Goal: Information Seeking & Learning: Learn about a topic

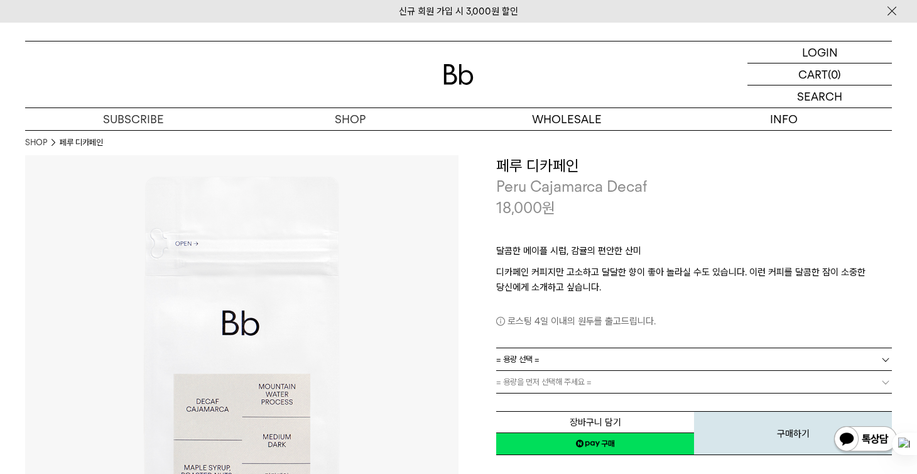
click at [417, 293] on img at bounding box center [242, 372] width 434 height 434
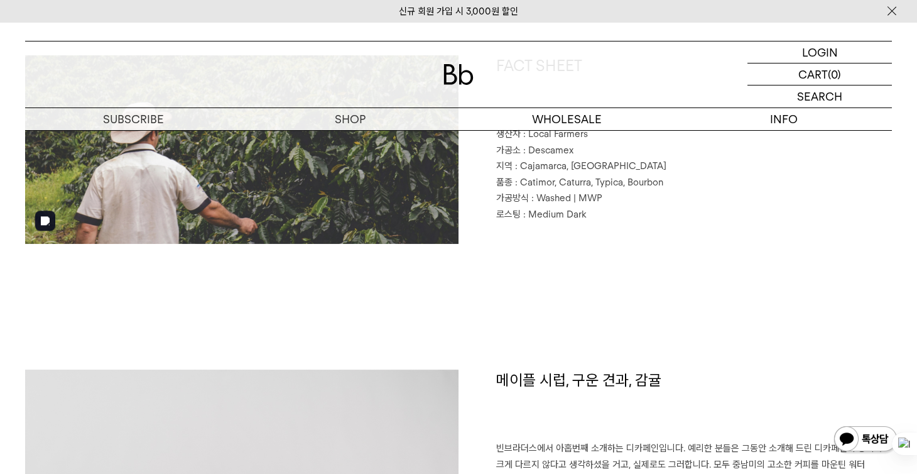
scroll to position [1005, 0]
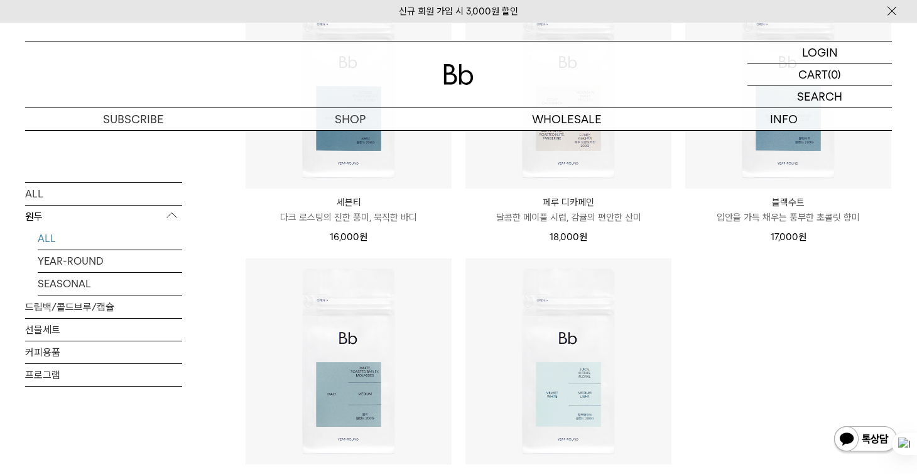
scroll to position [880, 0]
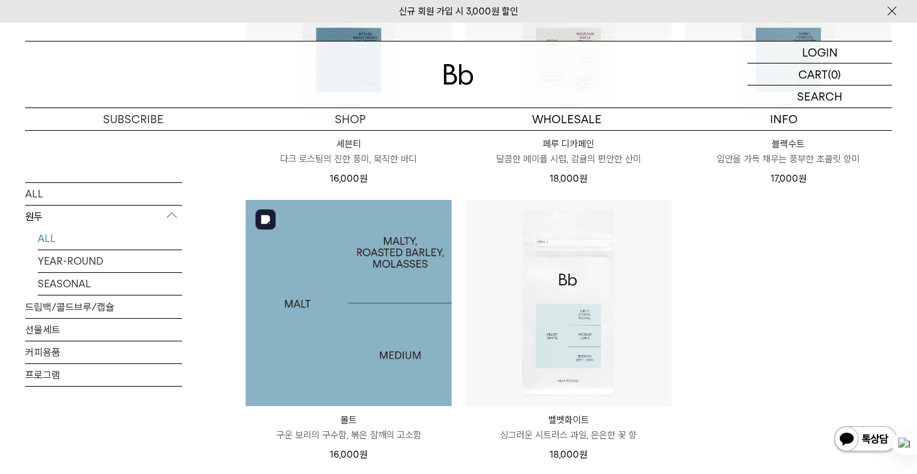
click at [355, 349] on img at bounding box center [349, 303] width 206 height 206
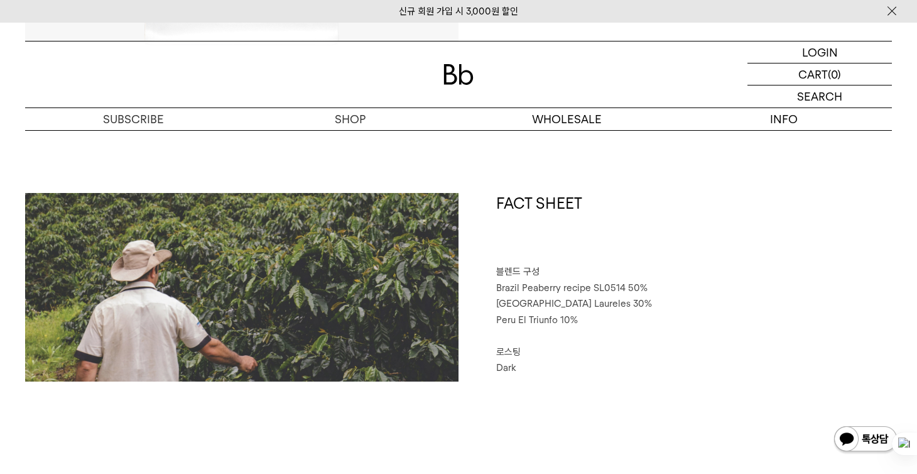
scroll to position [503, 0]
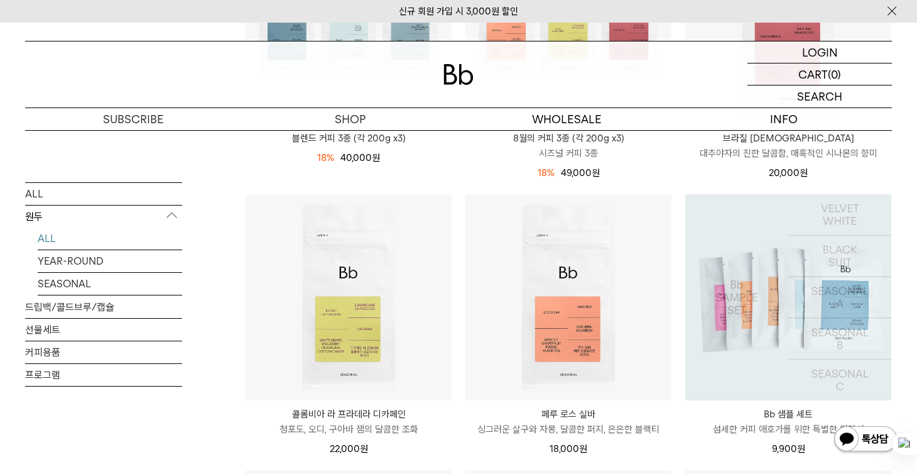
scroll to position [459, 0]
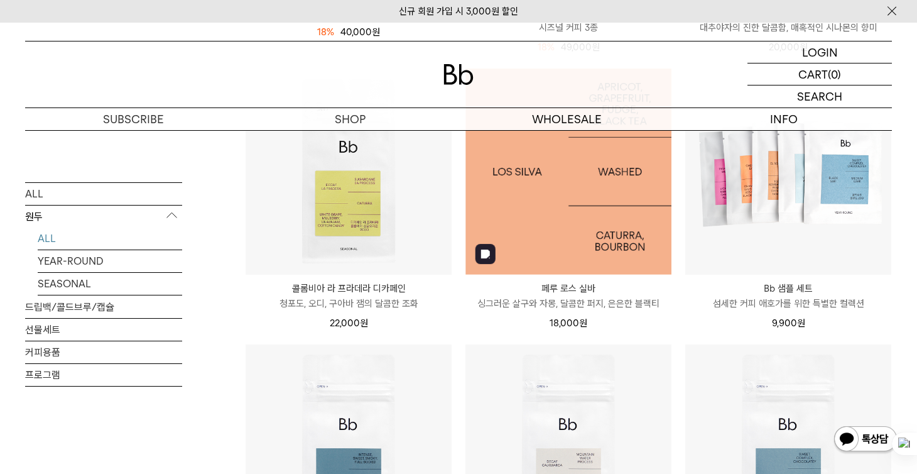
click at [570, 263] on img at bounding box center [569, 171] width 206 height 206
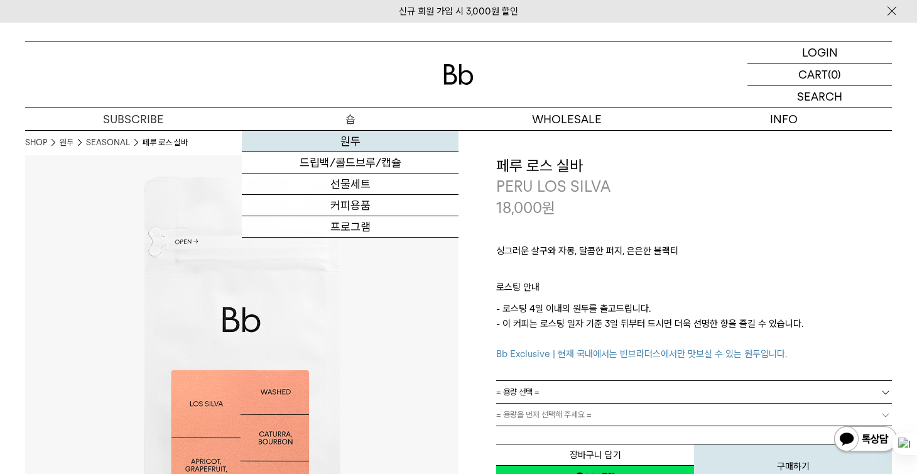
click at [351, 143] on link "원두" at bounding box center [350, 141] width 217 height 21
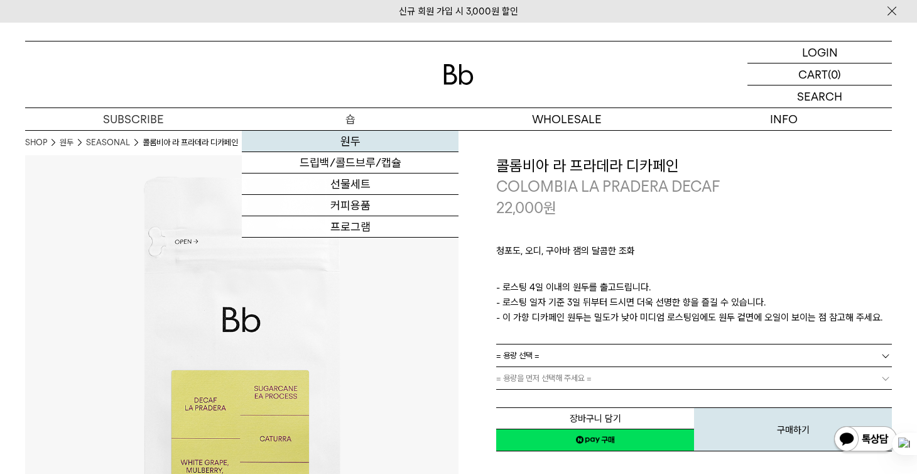
click at [347, 146] on link "원두" at bounding box center [350, 141] width 217 height 21
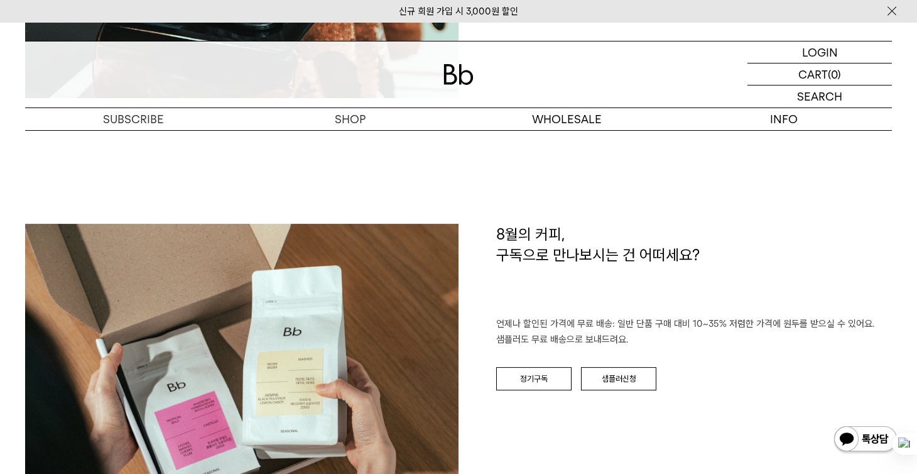
scroll to position [2387, 0]
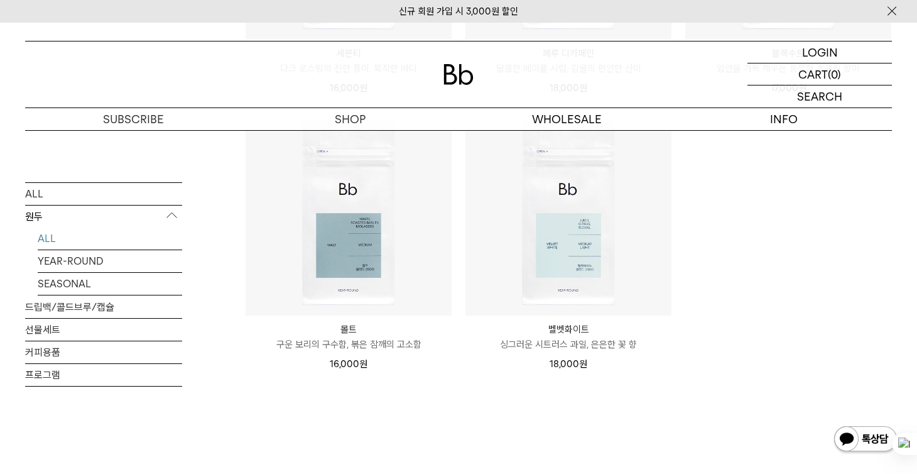
scroll to position [1005, 0]
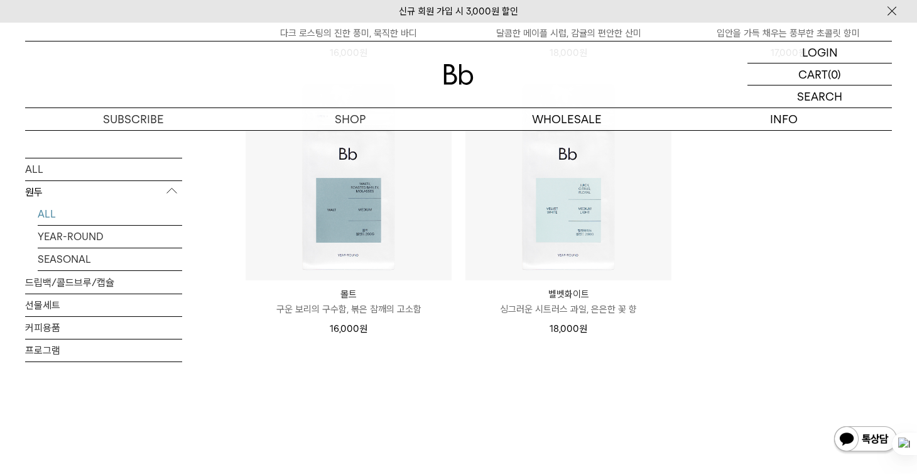
click at [559, 304] on p "싱그러운 시트러스 과일, 은은한 꽃 향" at bounding box center [569, 309] width 206 height 15
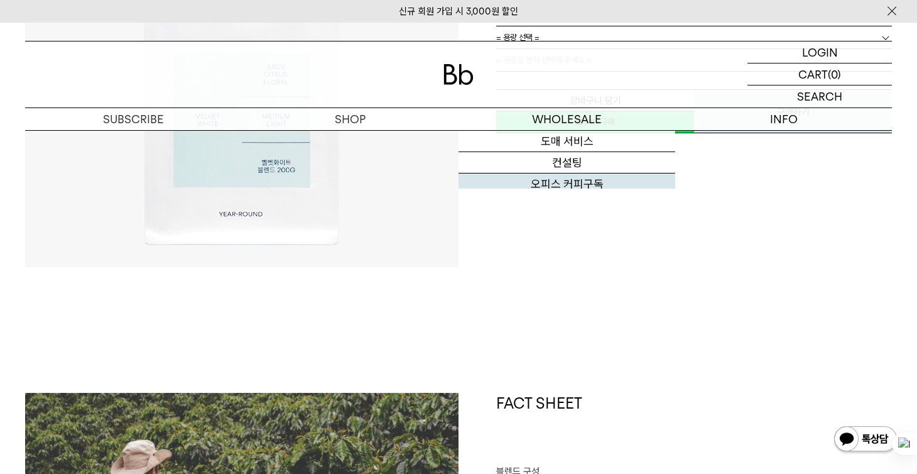
scroll to position [251, 0]
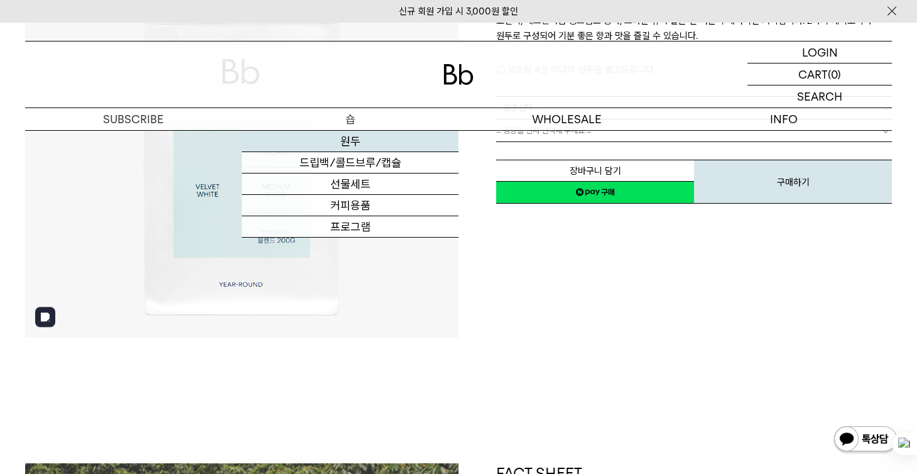
click at [357, 144] on link "원두" at bounding box center [350, 141] width 217 height 21
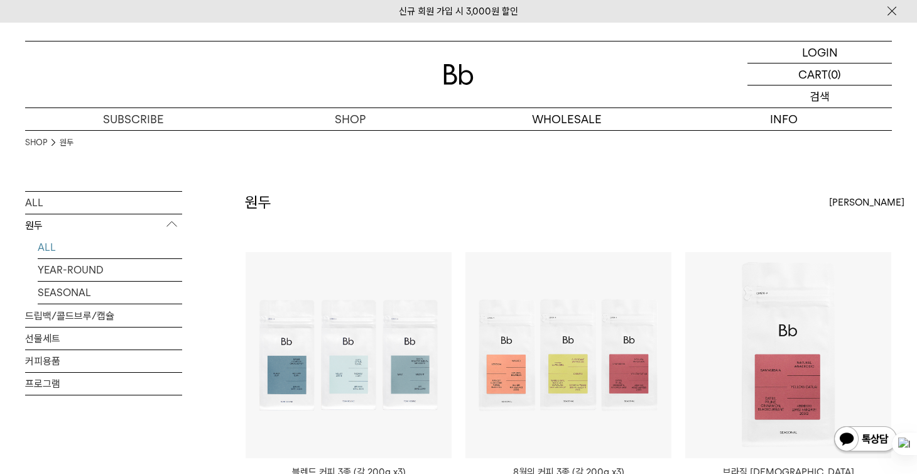
click at [810, 95] on p "검색" at bounding box center [820, 96] width 20 height 22
click at [810, 95] on input "text" at bounding box center [820, 96] width 145 height 22
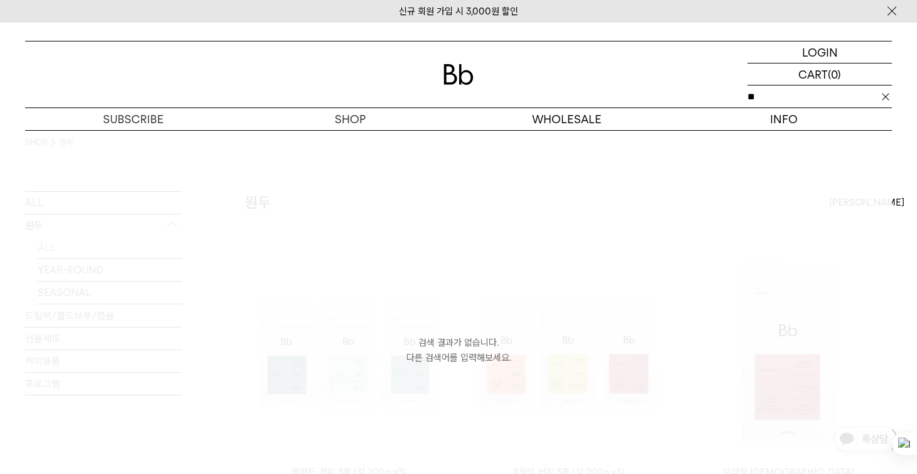
type input "*"
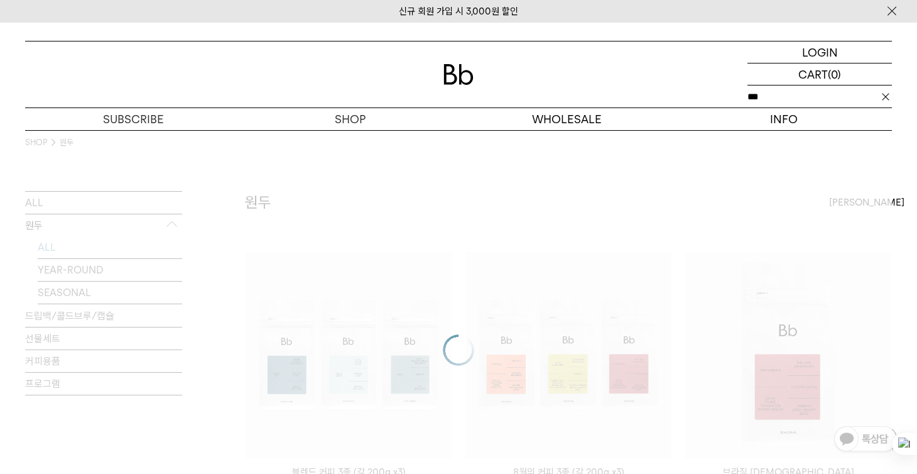
type input "***"
click input "**" at bounding box center [0, 0] width 0 height 0
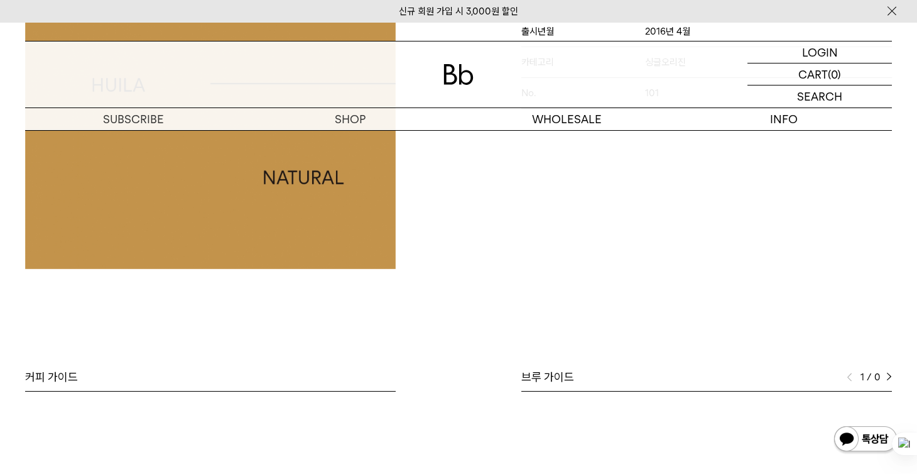
scroll to position [125, 0]
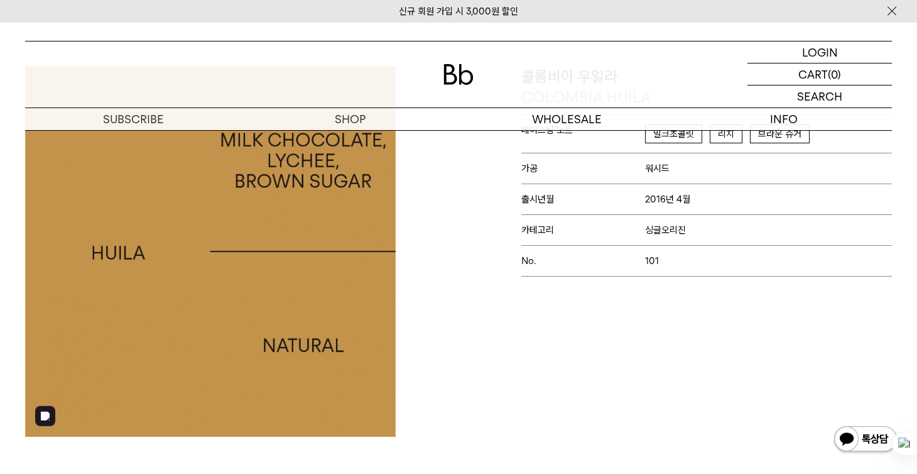
click at [260, 275] on img at bounding box center [210, 251] width 371 height 371
click at [143, 247] on img at bounding box center [210, 251] width 371 height 371
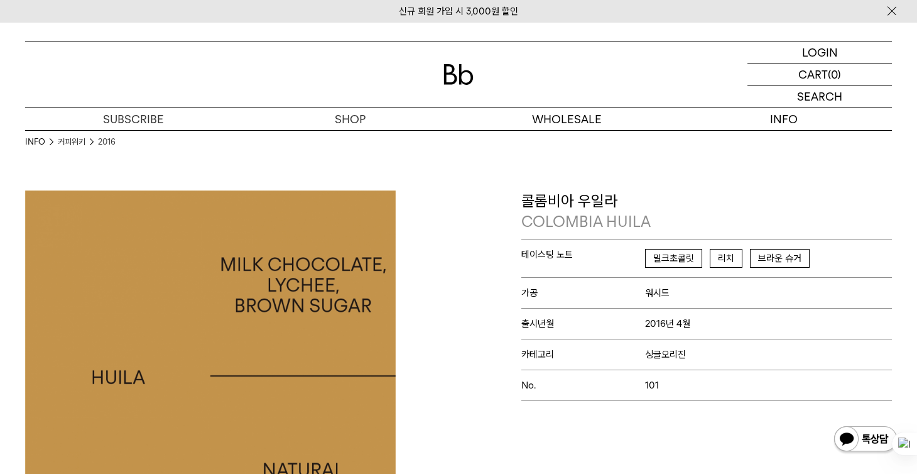
scroll to position [0, 0]
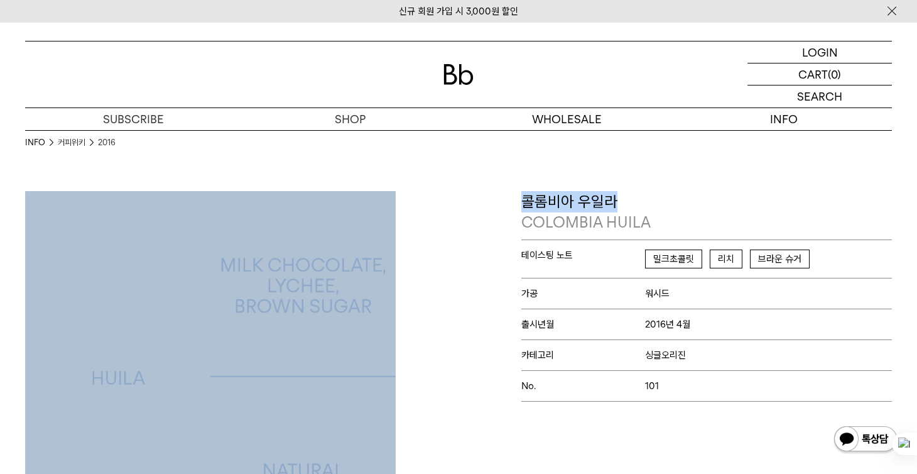
drag, startPoint x: 501, startPoint y: 188, endPoint x: 697, endPoint y: 199, distance: 195.7
click at [688, 211] on p "콜롬비아 우일라 [GEOGRAPHIC_DATA] HUILA" at bounding box center [706, 212] width 371 height 42
click at [683, 210] on p "콜롬비아 우일라 [GEOGRAPHIC_DATA] HUILA" at bounding box center [706, 212] width 371 height 42
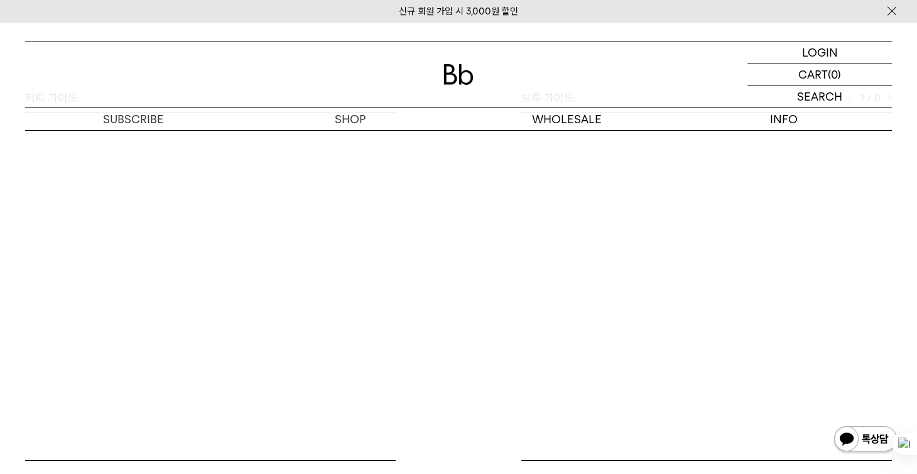
scroll to position [503, 0]
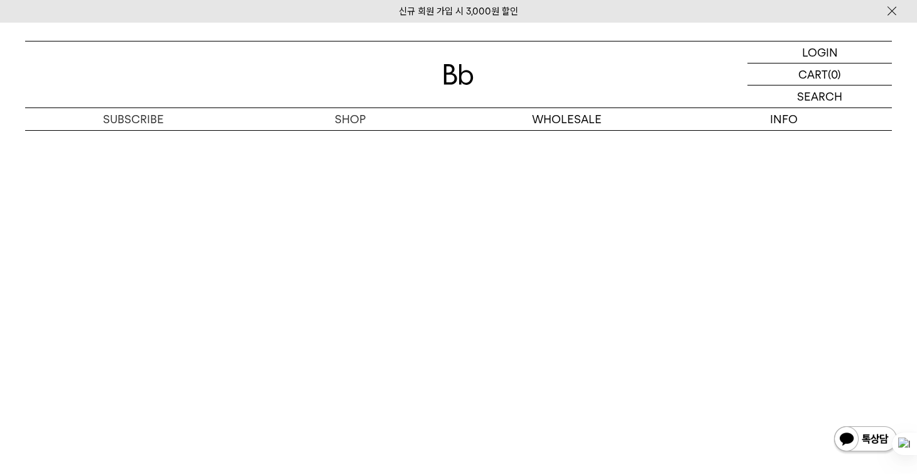
scroll to position [2513, 0]
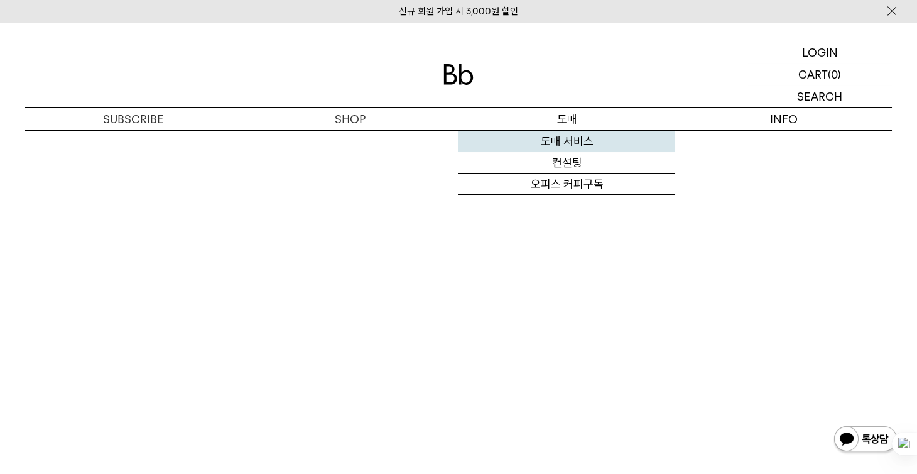
click at [549, 142] on link "도매 서비스" at bounding box center [567, 141] width 217 height 21
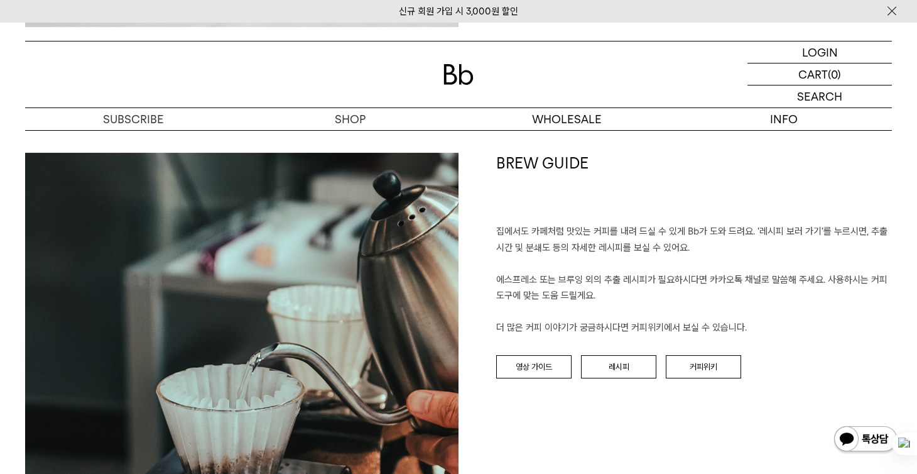
scroll to position [1508, 0]
